Goal: Information Seeking & Learning: Learn about a topic

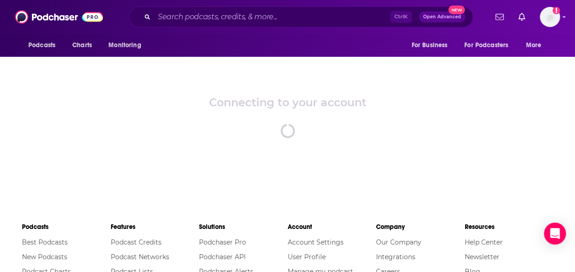
scroll to position [15, 0]
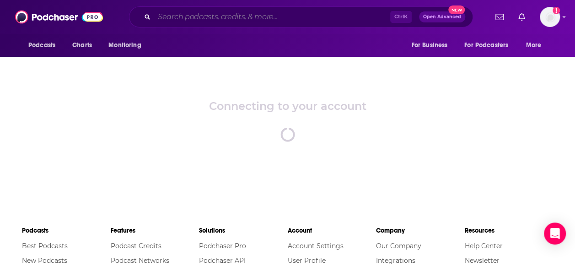
click at [274, 16] on input "Search podcasts, credits, & more..." at bounding box center [272, 17] width 236 height 15
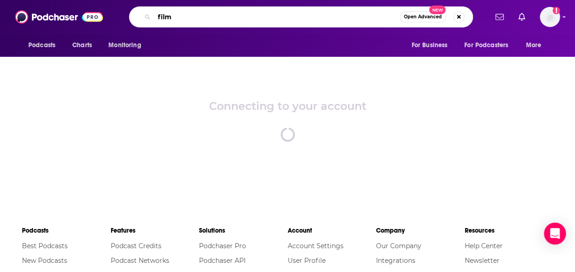
type input "film"
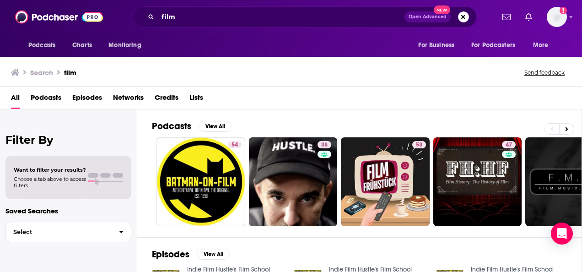
click at [54, 101] on span "Podcasts" at bounding box center [46, 99] width 31 height 19
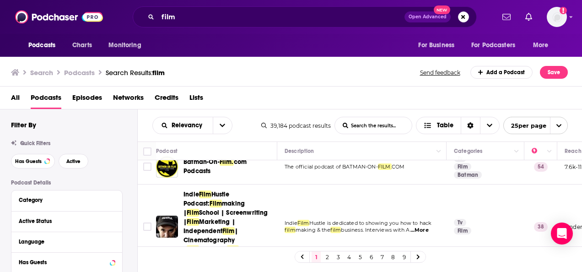
scroll to position [11, 0]
click at [28, 163] on span "Has Guests" at bounding box center [28, 161] width 27 height 5
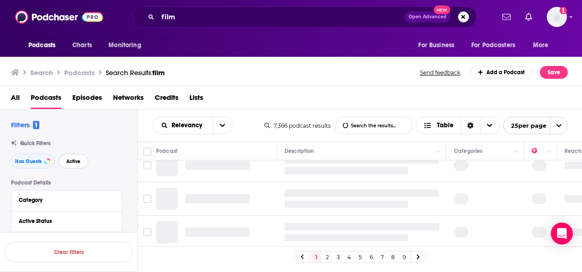
click at [70, 160] on span "Active" at bounding box center [73, 161] width 14 height 5
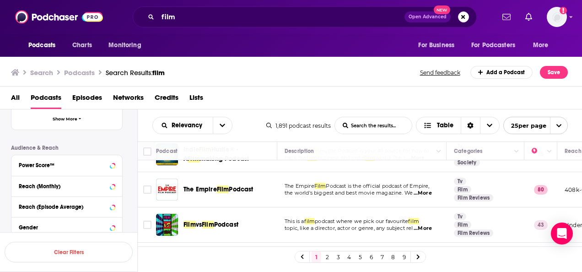
scroll to position [208, 0]
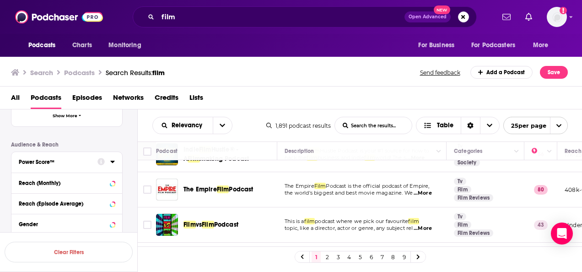
click at [81, 167] on div "Power Score™" at bounding box center [66, 162] width 111 height 21
click at [113, 158] on icon at bounding box center [112, 161] width 5 height 7
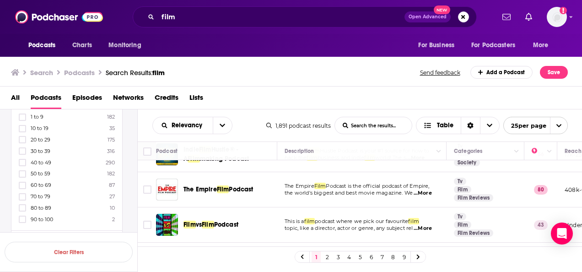
scroll to position [279, 0]
click at [26, 215] on label at bounding box center [22, 218] width 7 height 7
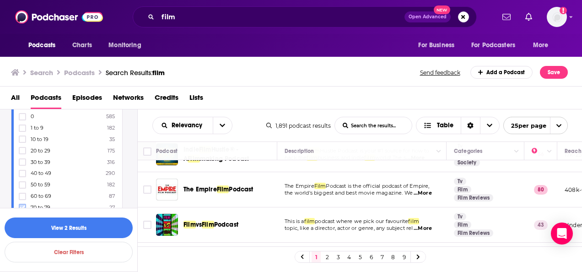
click at [23, 205] on icon at bounding box center [22, 207] width 5 height 5
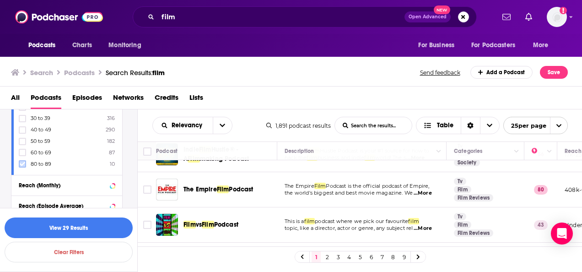
click at [23, 162] on icon at bounding box center [22, 163] width 5 height 5
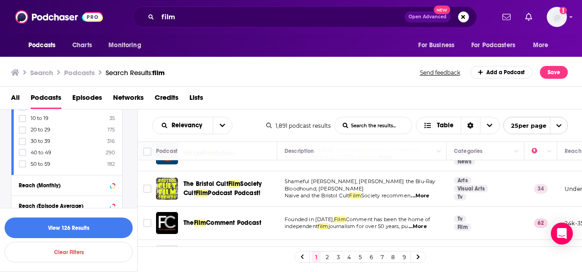
scroll to position [474, 0]
